Goal: Information Seeking & Learning: Check status

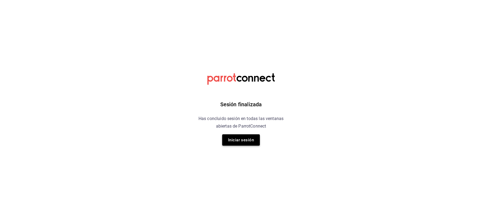
click at [249, 144] on button "Iniciar sesión" at bounding box center [241, 139] width 38 height 11
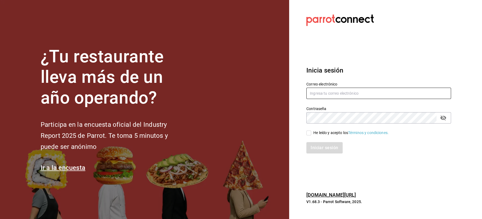
click at [325, 93] on input "text" at bounding box center [379, 92] width 145 height 11
type input "jbazan2908@hotmail.com"
click at [311, 134] on input "He leído y acepto los Términos y condiciones." at bounding box center [309, 132] width 5 height 5
checkbox input "true"
click at [322, 147] on button "Iniciar sesión" at bounding box center [325, 147] width 37 height 11
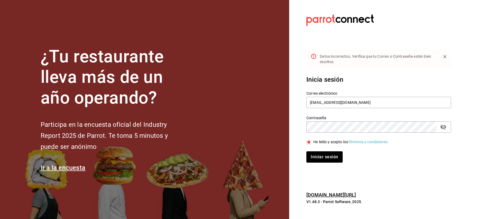
click at [445, 129] on icon "passwordField" at bounding box center [443, 127] width 6 height 6
click at [321, 156] on button "Iniciar sesión" at bounding box center [325, 156] width 37 height 11
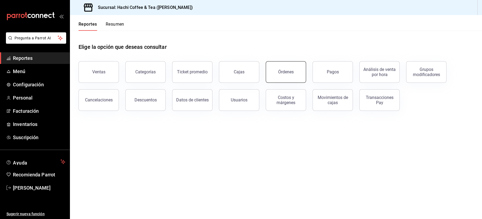
click at [294, 73] on button "Órdenes" at bounding box center [286, 72] width 40 height 22
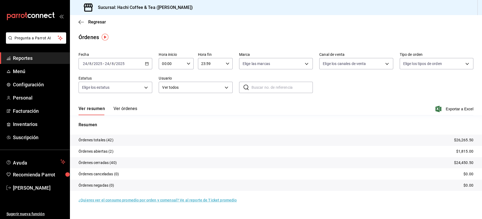
click at [48, 62] on link "Reportes" at bounding box center [35, 58] width 70 height 12
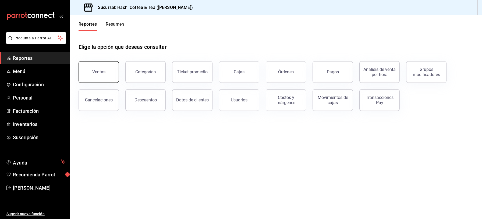
click at [100, 78] on button "Ventas" at bounding box center [99, 72] width 40 height 22
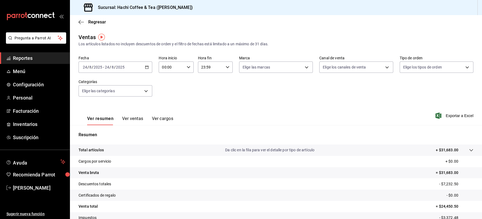
click at [39, 58] on span "Reportes" at bounding box center [39, 57] width 52 height 7
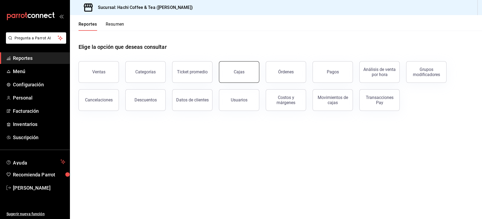
click at [233, 71] on button "Cajas" at bounding box center [239, 72] width 40 height 22
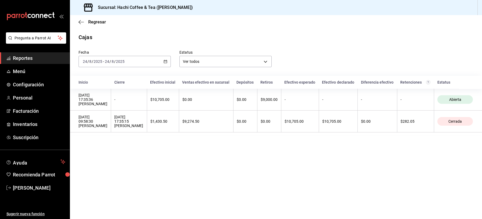
click at [47, 57] on span "Reportes" at bounding box center [39, 57] width 52 height 7
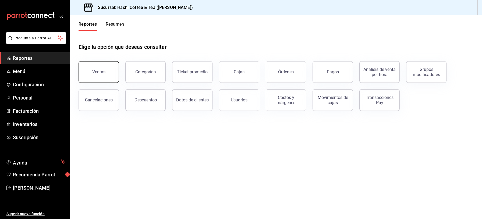
click at [104, 76] on button "Ventas" at bounding box center [99, 72] width 40 height 22
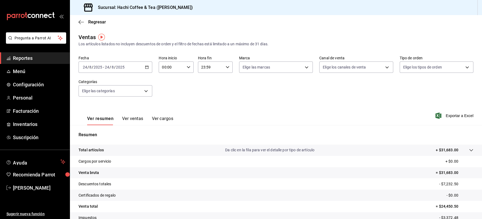
click at [40, 61] on span "Reportes" at bounding box center [39, 57] width 52 height 7
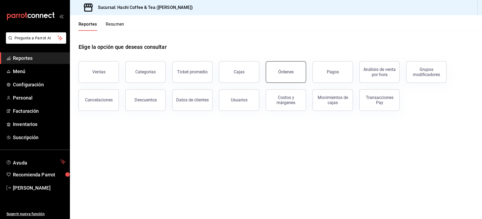
click at [286, 82] on div "Órdenes" at bounding box center [282, 69] width 47 height 28
click at [288, 72] on div "Órdenes" at bounding box center [286, 71] width 16 height 5
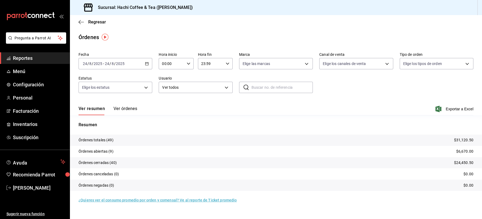
click at [128, 110] on button "Ver órdenes" at bounding box center [126, 110] width 24 height 9
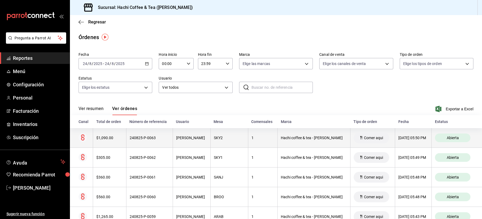
click at [399, 137] on div "[DATE] 05:50 PM" at bounding box center [414, 137] width 30 height 4
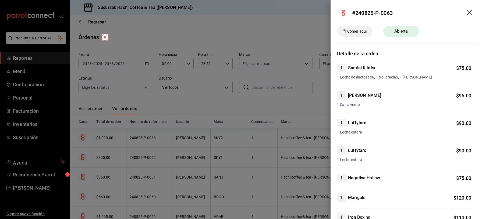
click at [467, 12] on icon "drag" at bounding box center [470, 13] width 6 height 6
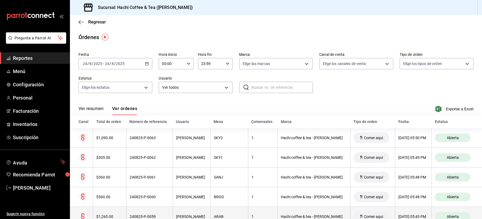
click at [395, 213] on th "[DATE] 05:43 PM" at bounding box center [413, 216] width 37 height 20
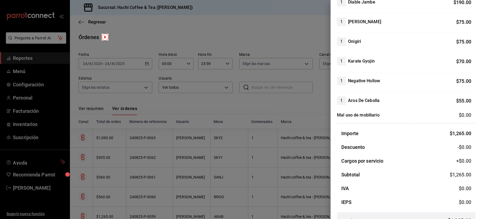
scroll to position [158, 0]
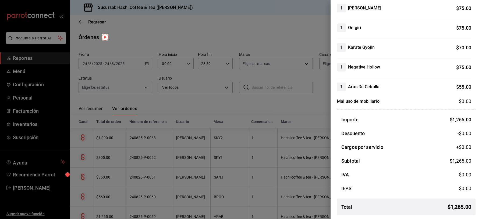
click at [290, 37] on div at bounding box center [241, 109] width 482 height 219
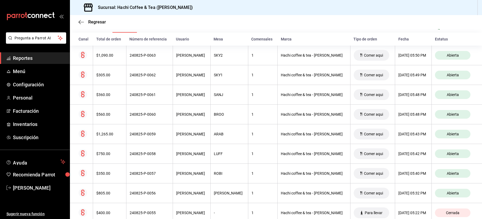
scroll to position [90, 0]
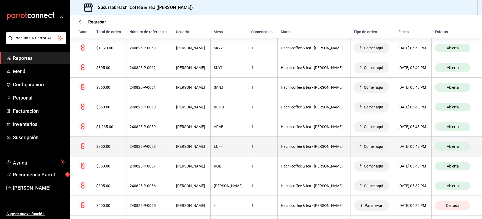
click at [399, 146] on div "[DATE] 05:42 PM" at bounding box center [414, 146] width 30 height 4
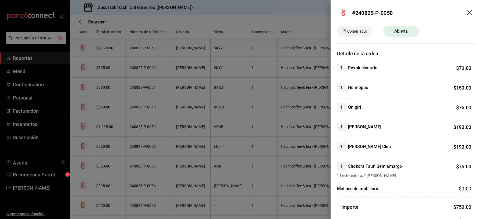
click at [467, 13] on icon "drag" at bounding box center [470, 13] width 6 height 6
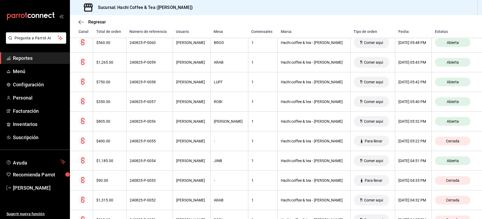
scroll to position [165, 0]
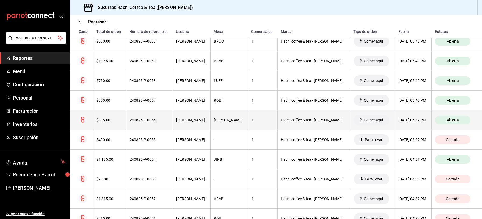
click at [402, 118] on div "[DATE] 05:32 PM" at bounding box center [414, 120] width 30 height 4
